Goal: Task Accomplishment & Management: Manage account settings

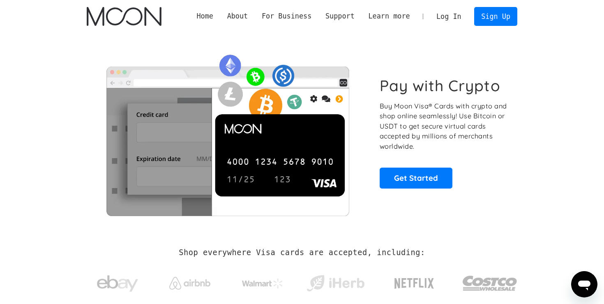
click at [454, 14] on link "Log In" at bounding box center [448, 16] width 39 height 18
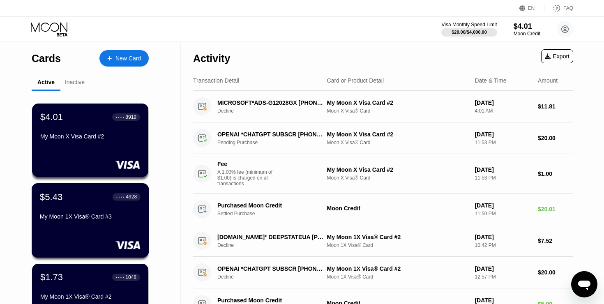
click at [66, 225] on div "$5.43 ● ● ● ● 4928 My Moon 1X Visa® Card #3" at bounding box center [91, 220] width 118 height 74
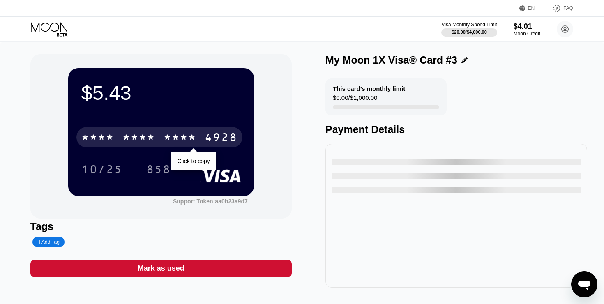
click at [128, 132] on div "* * * * * * * * * * * * 4928" at bounding box center [159, 137] width 166 height 21
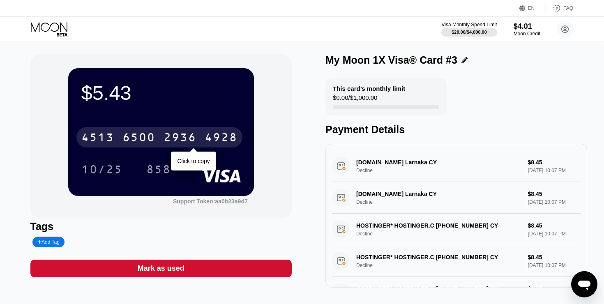
click at [148, 137] on div "6500" at bounding box center [138, 138] width 33 height 13
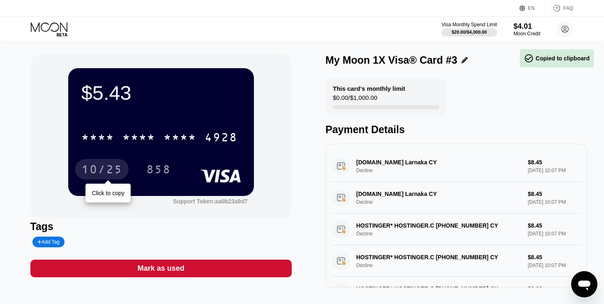
click at [116, 170] on div "10/25" at bounding box center [101, 170] width 41 height 13
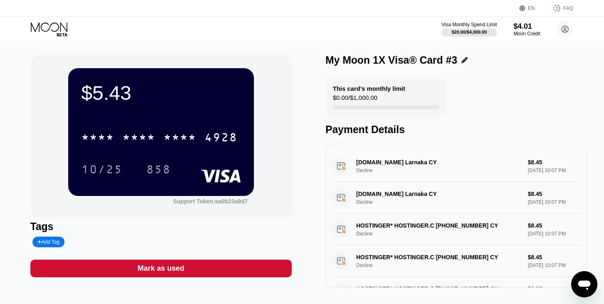
click at [157, 155] on div "* * * * * * * * * * * * 4928 10/25 858" at bounding box center [160, 145] width 159 height 48
click at [157, 169] on div "858" at bounding box center [158, 170] width 25 height 13
click at [161, 173] on div "858" at bounding box center [158, 170] width 25 height 13
